Goal: Obtain resource: Download file/media

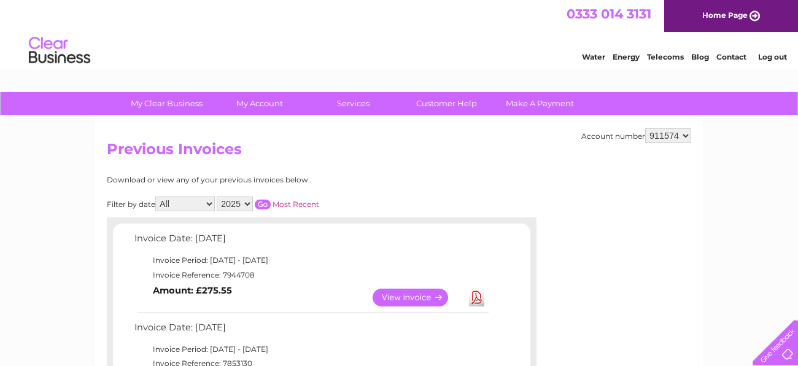
click at [682, 136] on select "415204 911574" at bounding box center [668, 135] width 46 height 15
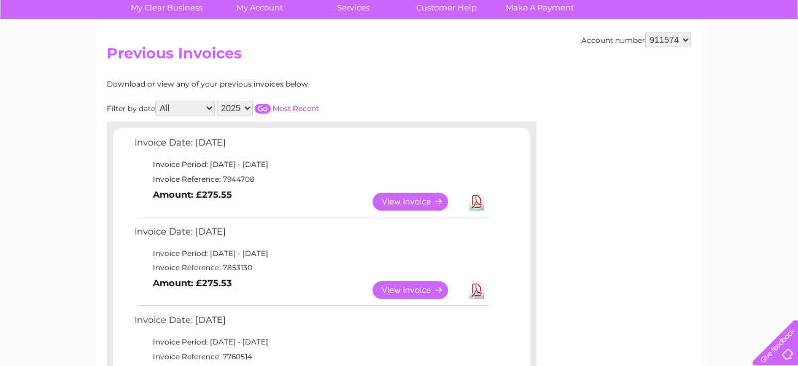
scroll to position [201, 0]
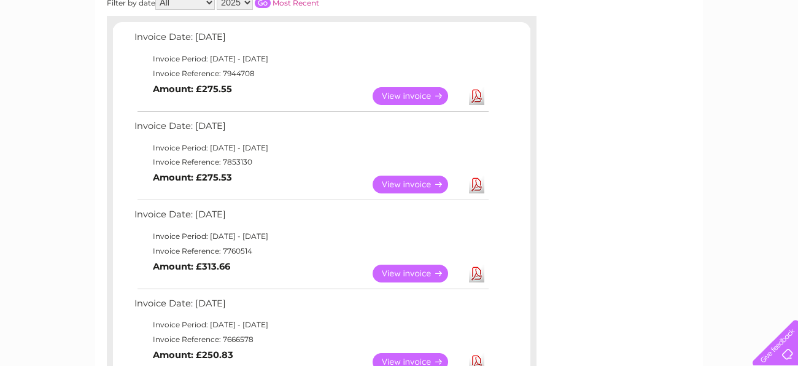
click at [480, 183] on link "Download" at bounding box center [476, 185] width 15 height 18
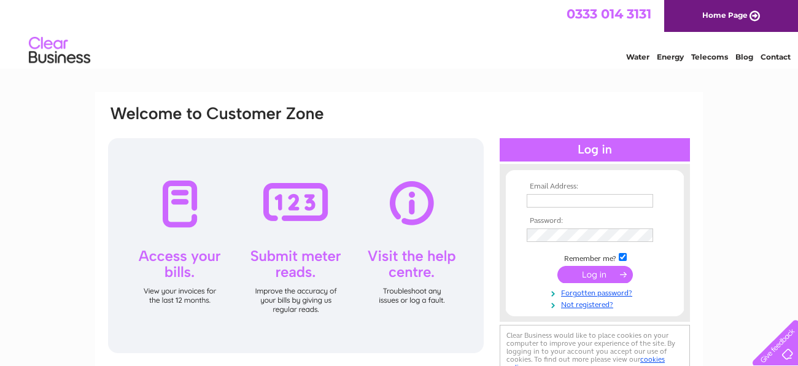
type input "[DOMAIN_NAME][EMAIL_ADDRESS][DOMAIN_NAME]"
click at [597, 273] on input "submit" at bounding box center [594, 274] width 75 height 17
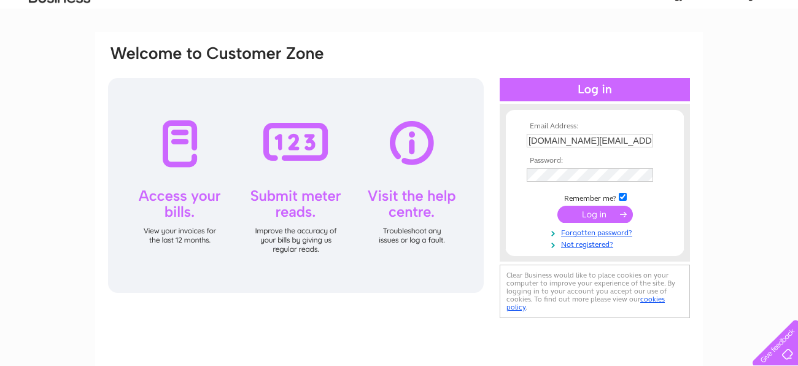
scroll to position [100, 0]
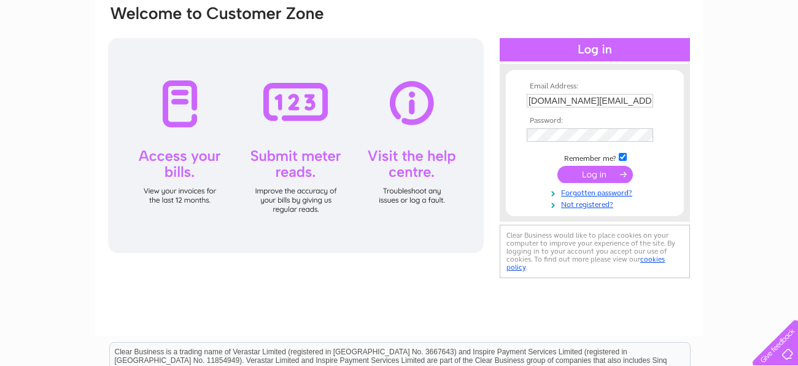
click at [621, 174] on input "submit" at bounding box center [594, 174] width 75 height 17
click at [604, 175] on input "submit" at bounding box center [594, 174] width 75 height 17
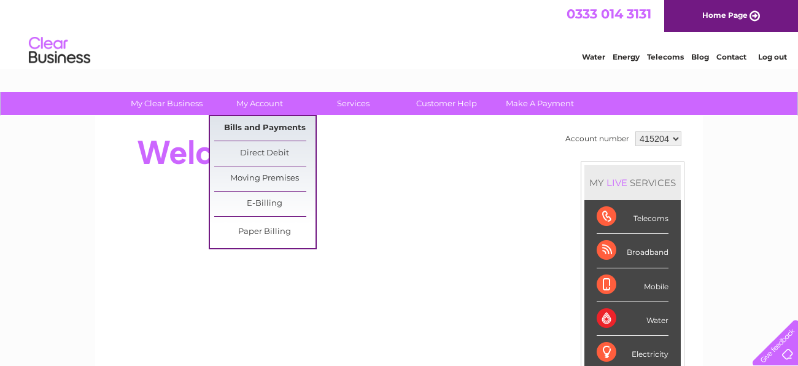
click at [265, 125] on link "Bills and Payments" at bounding box center [264, 128] width 101 height 25
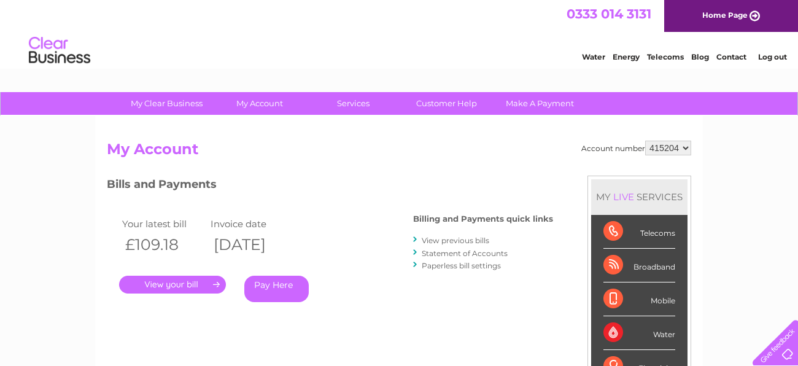
click at [471, 238] on link "View previous bills" at bounding box center [456, 240] width 68 height 9
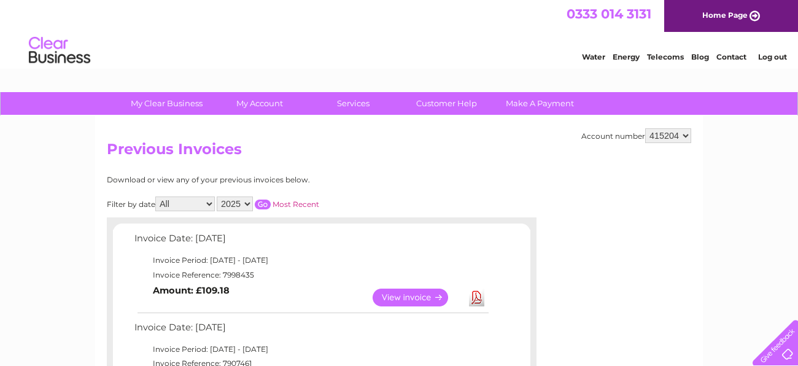
click at [674, 134] on select "415204 911574" at bounding box center [668, 135] width 46 height 15
select select "911574"
click at [648, 128] on select "415204 911574" at bounding box center [668, 135] width 46 height 15
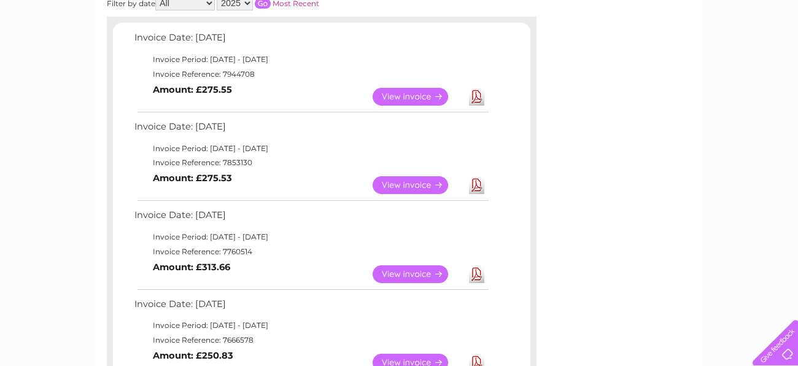
scroll to position [201, 0]
